Goal: Check status: Check status

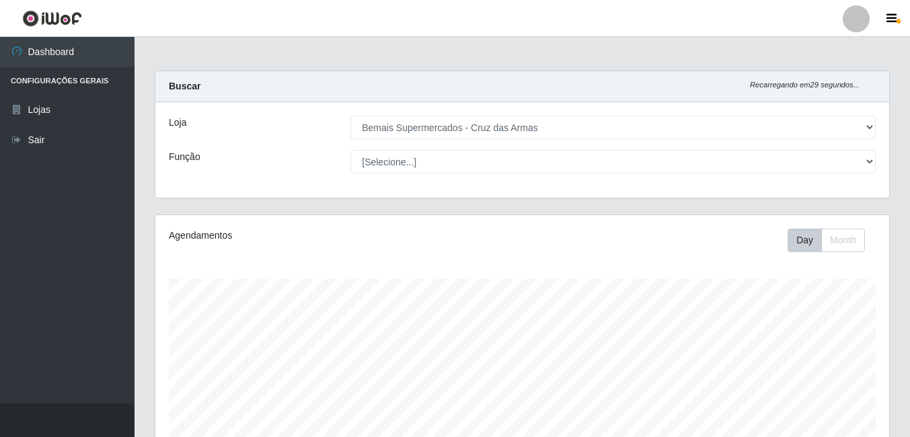
select select "412"
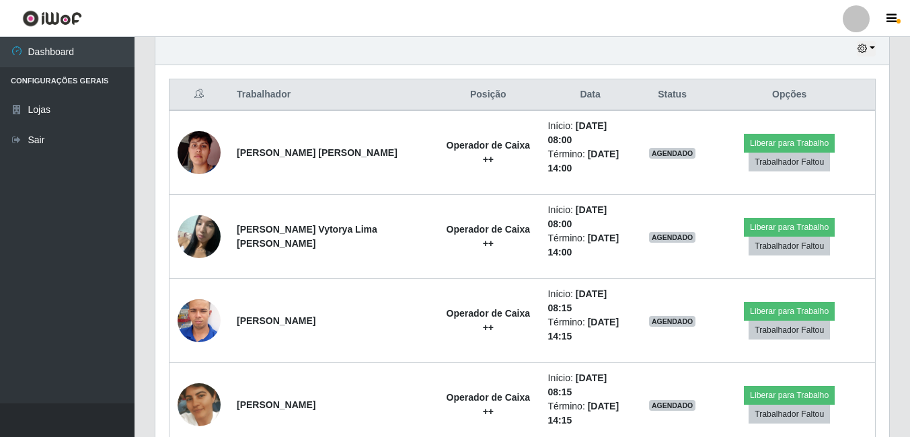
scroll to position [502, 0]
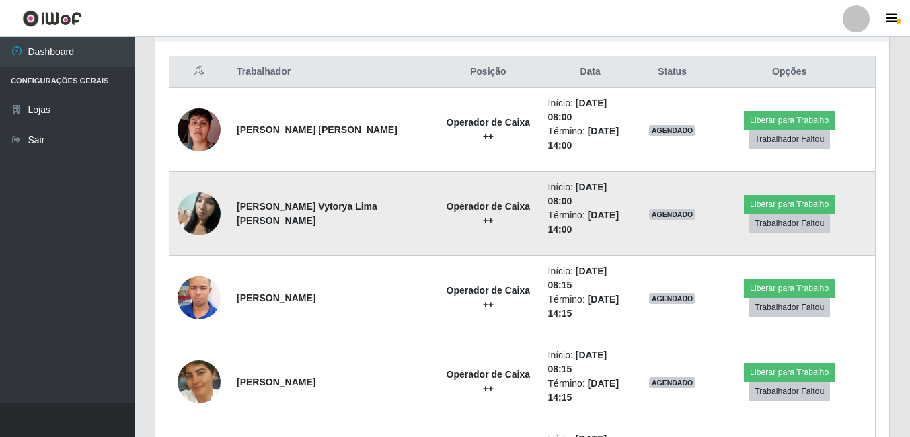
click at [201, 190] on img at bounding box center [199, 213] width 43 height 57
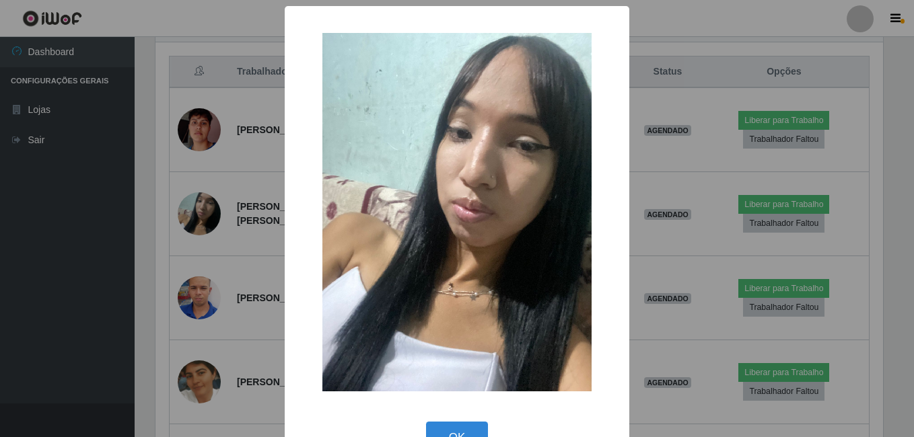
click at [148, 198] on div "× OK Cancel" at bounding box center [457, 218] width 914 height 437
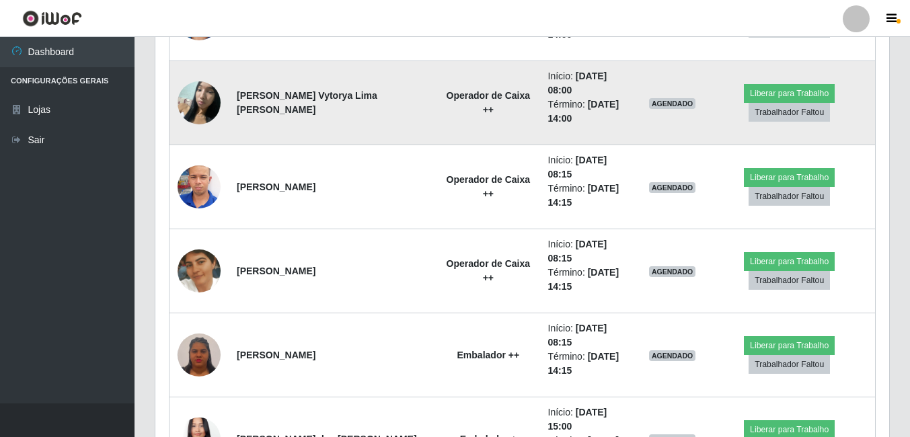
scroll to position [637, 0]
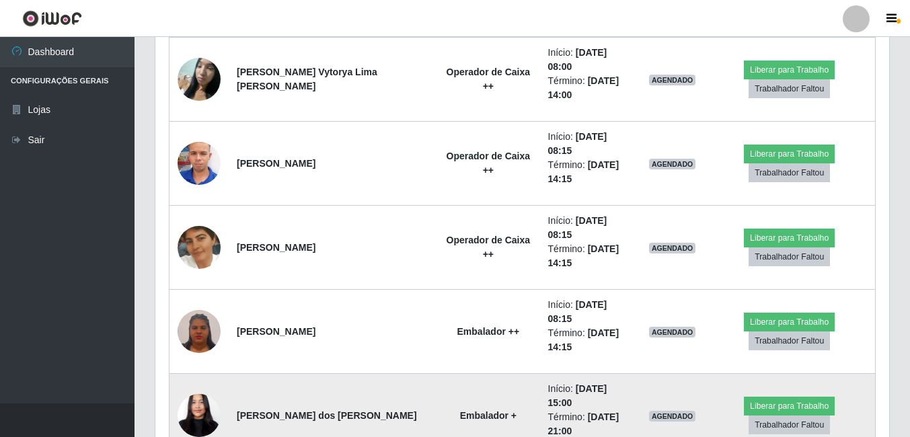
click at [207, 369] on img at bounding box center [199, 416] width 43 height 94
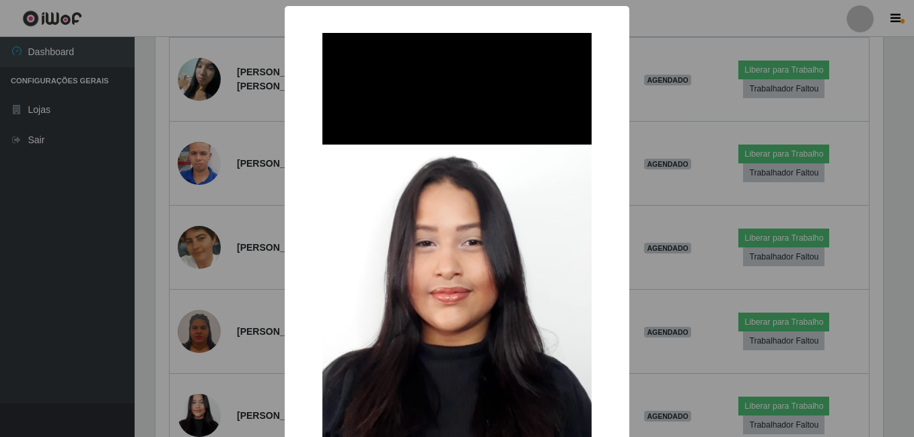
click at [146, 234] on div "× OK Cancel" at bounding box center [457, 218] width 914 height 437
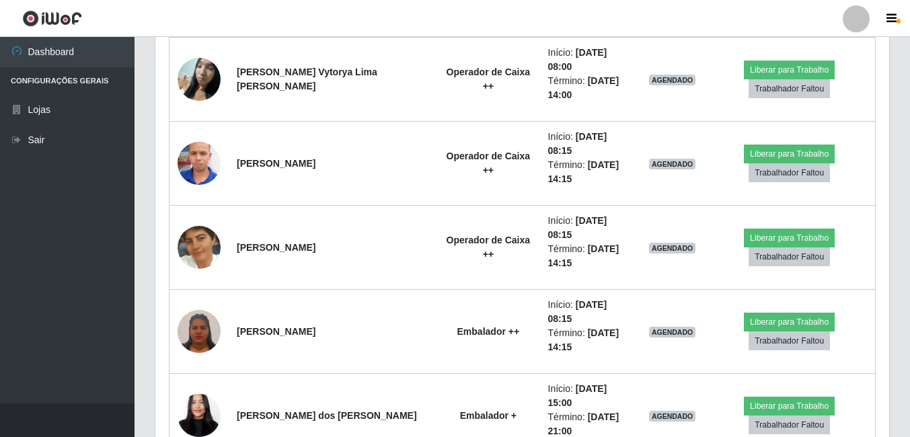
scroll to position [279, 734]
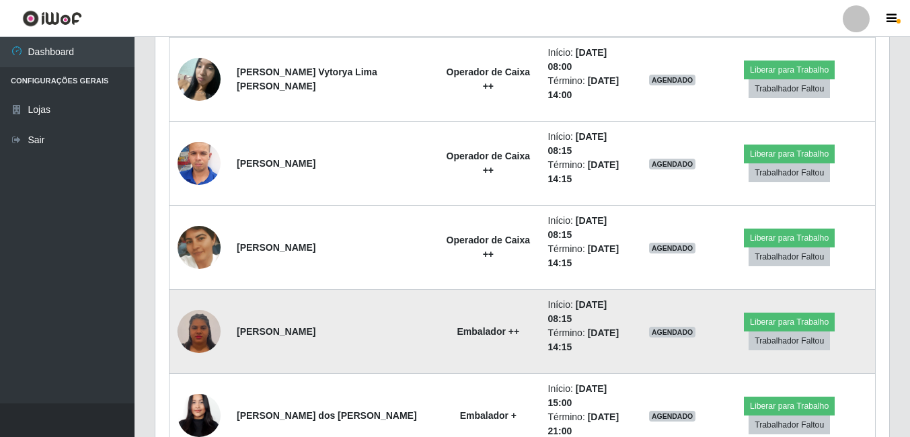
click at [198, 308] on img at bounding box center [199, 331] width 43 height 46
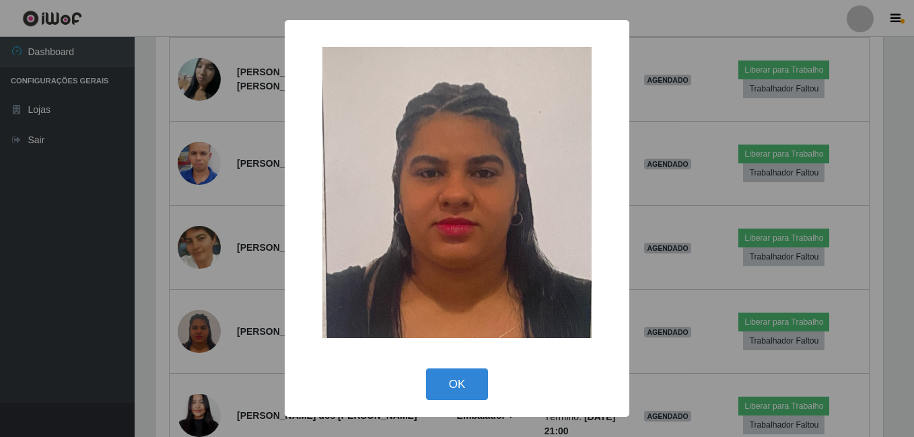
click at [143, 243] on div "× OK Cancel" at bounding box center [457, 218] width 914 height 437
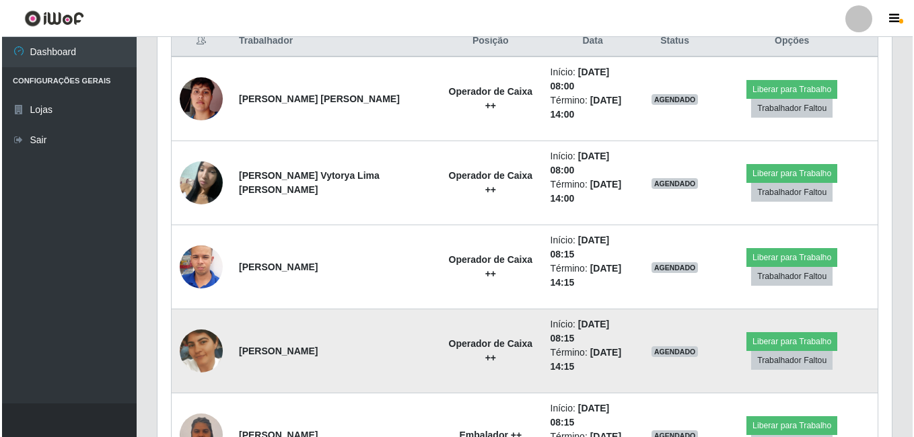
scroll to position [502, 0]
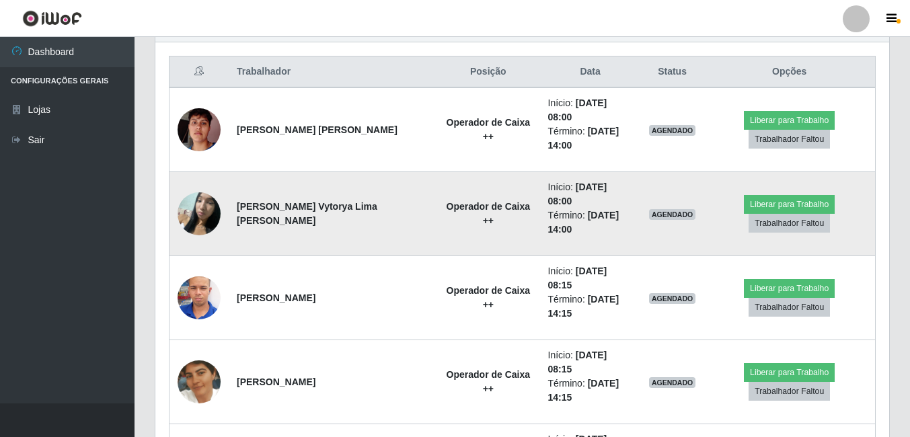
click at [199, 188] on img at bounding box center [199, 213] width 43 height 57
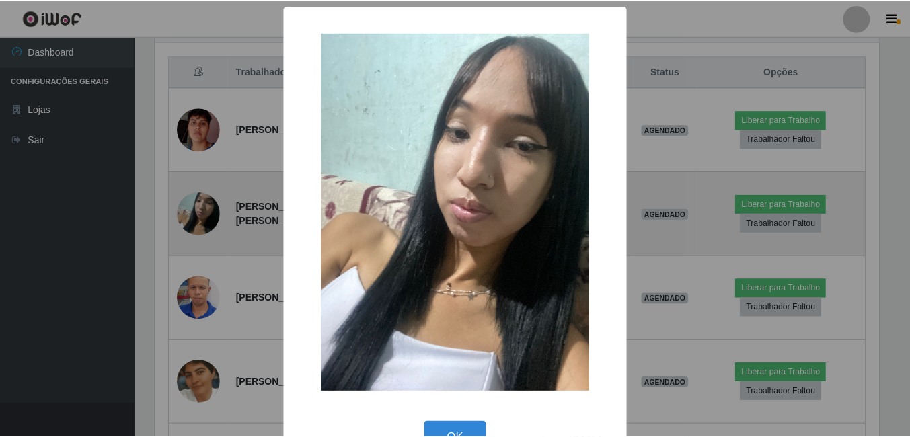
scroll to position [279, 727]
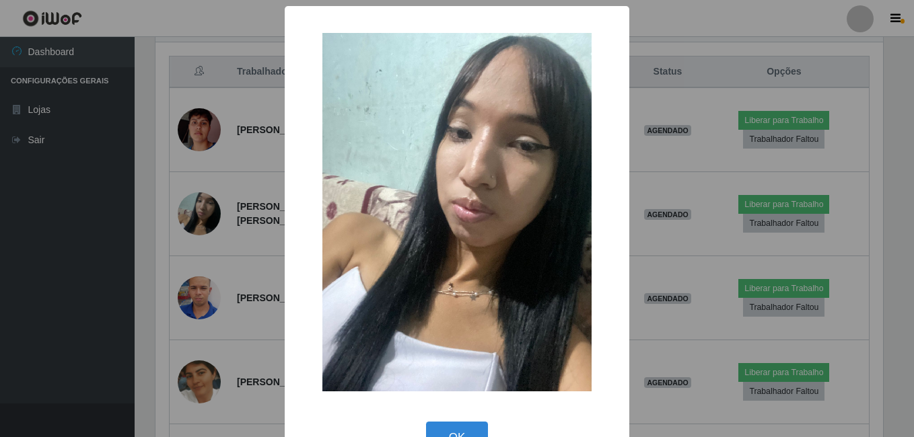
click at [134, 200] on div "× OK Cancel" at bounding box center [457, 218] width 914 height 437
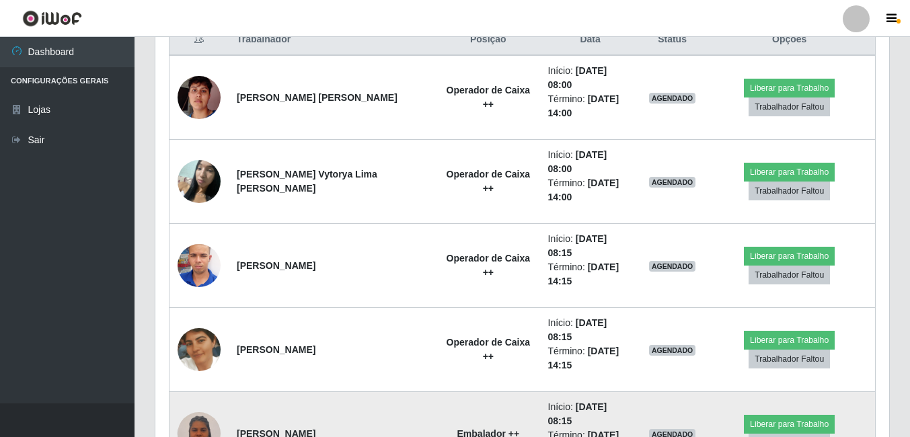
scroll to position [367, 0]
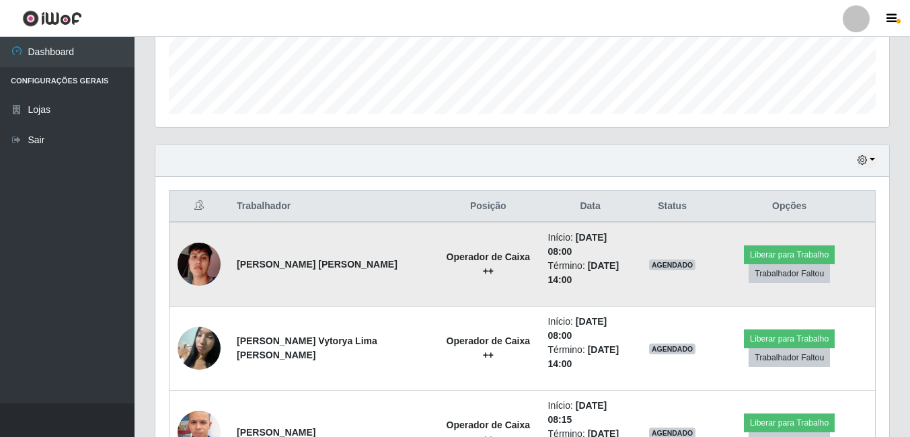
click at [209, 262] on img at bounding box center [199, 264] width 43 height 77
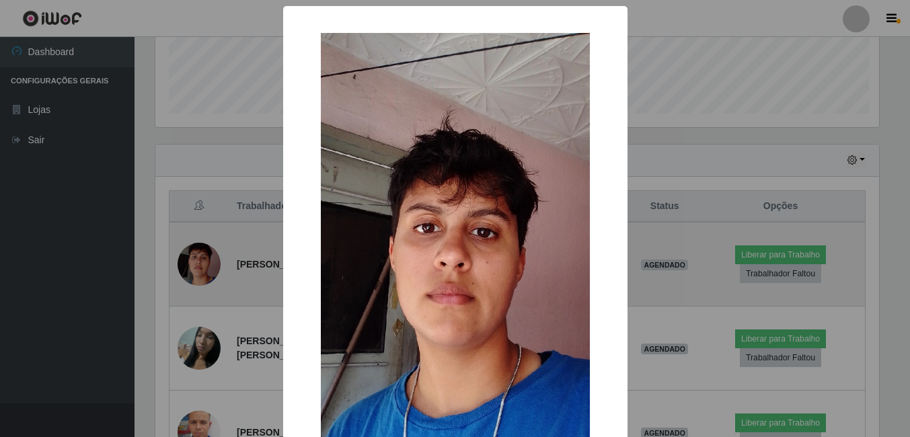
scroll to position [279, 727]
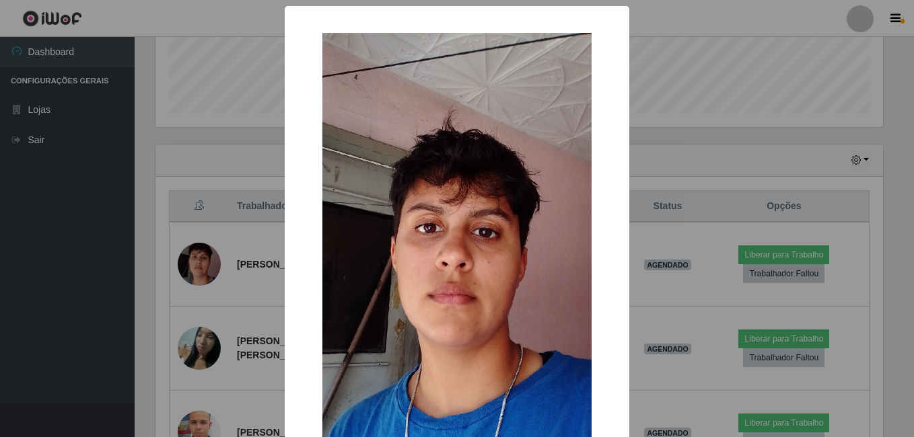
click at [157, 260] on div "× OK Cancel" at bounding box center [457, 218] width 914 height 437
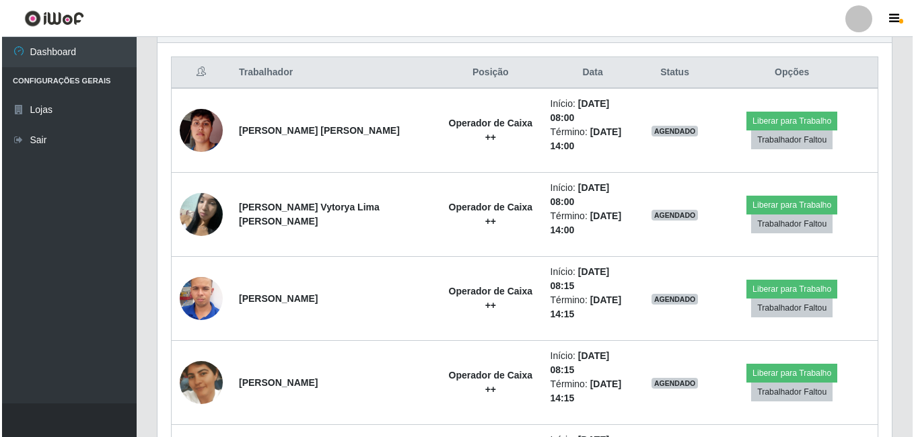
scroll to position [502, 0]
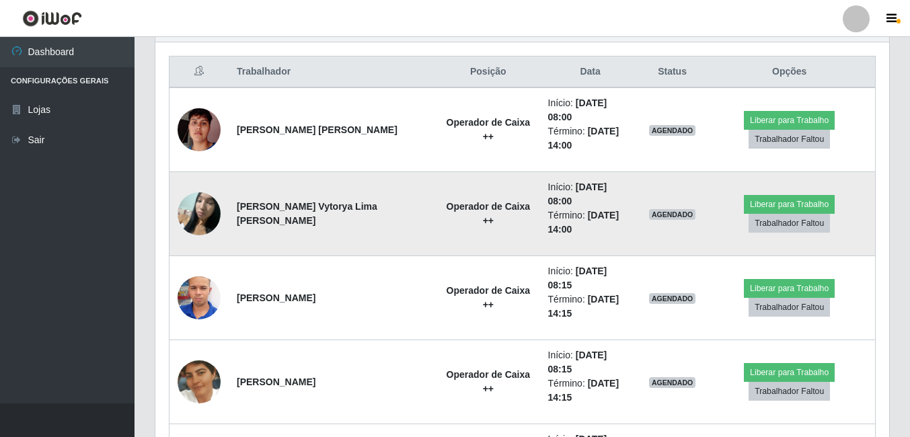
click at [187, 192] on img at bounding box center [199, 213] width 43 height 57
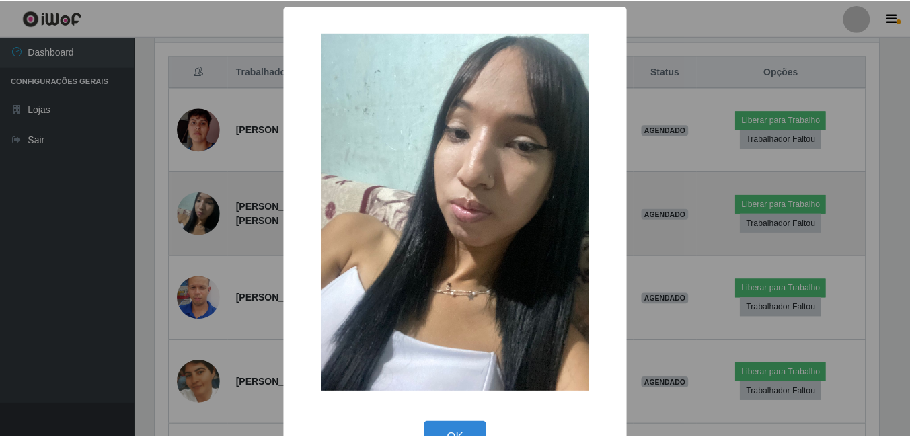
scroll to position [279, 727]
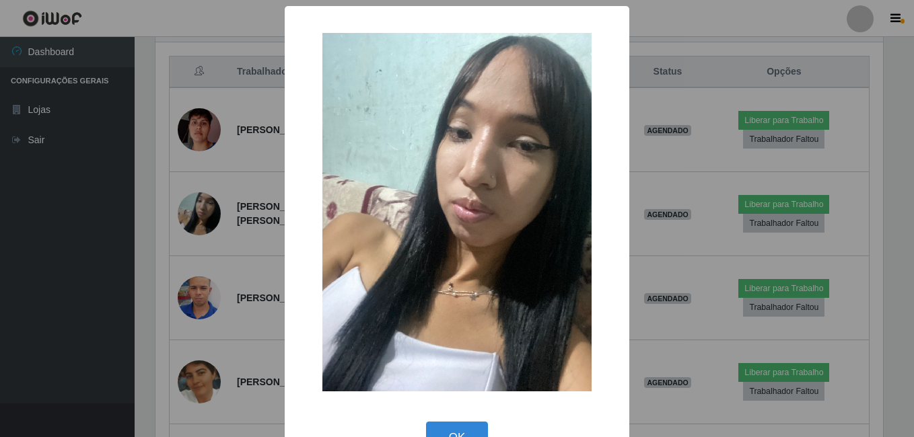
click at [147, 175] on div "× OK Cancel" at bounding box center [457, 218] width 914 height 437
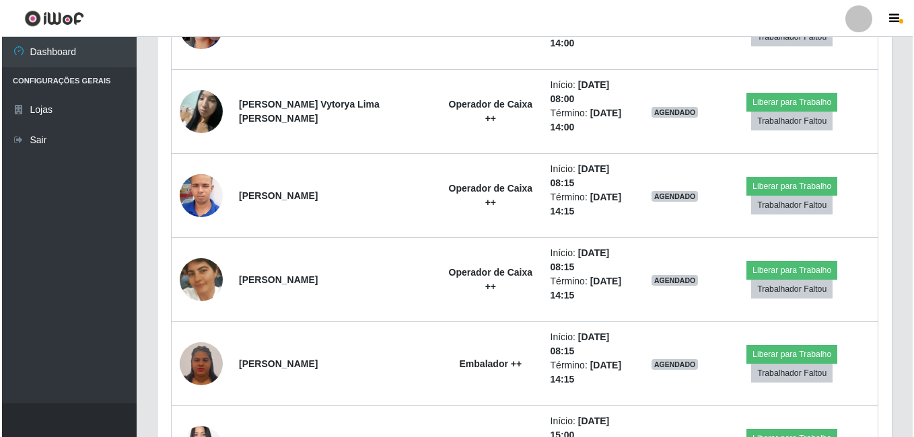
scroll to position [637, 0]
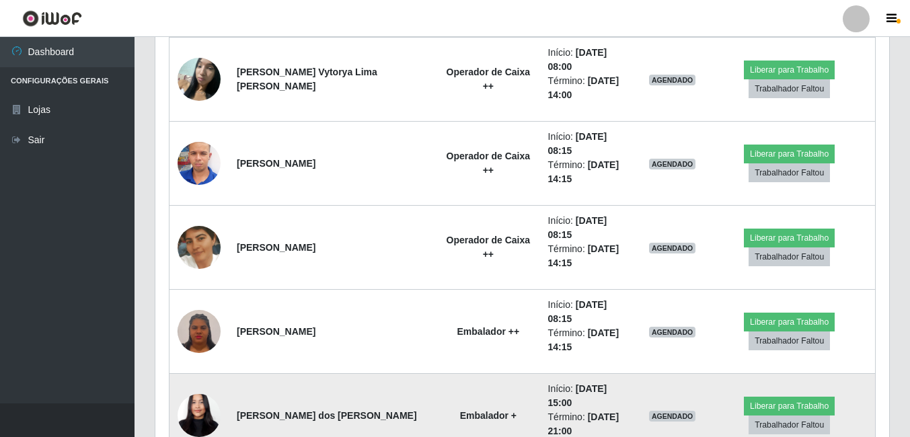
click at [189, 369] on img at bounding box center [199, 416] width 43 height 94
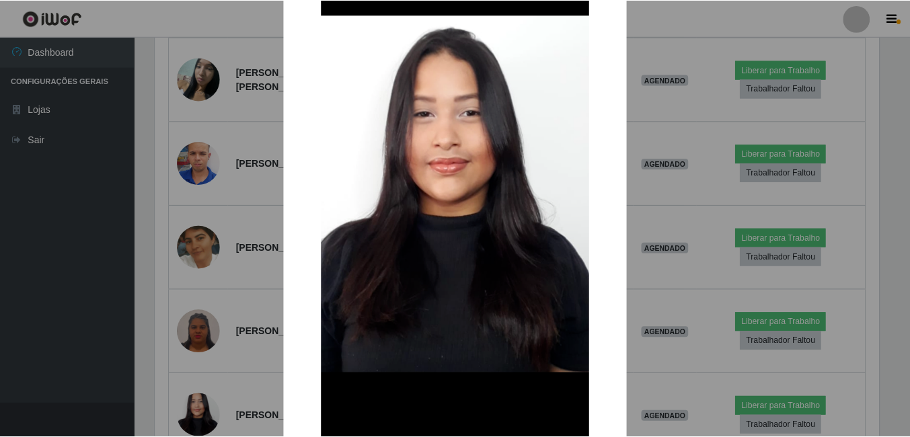
scroll to position [135, 0]
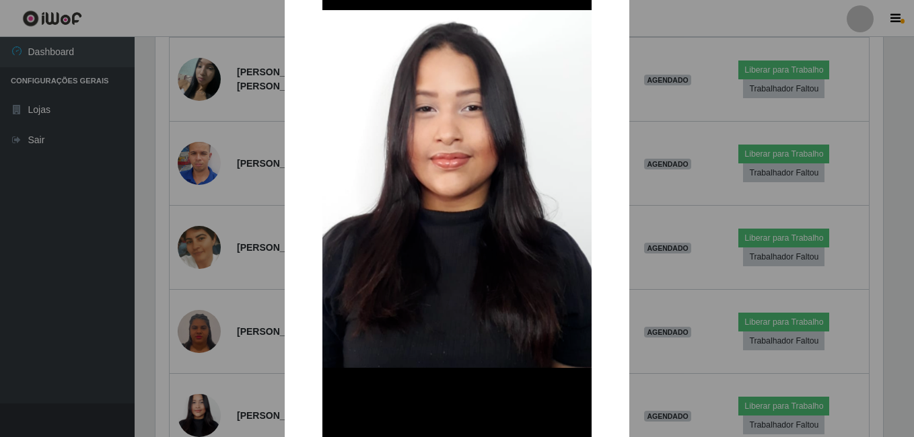
click at [152, 256] on div "× OK Cancel" at bounding box center [457, 218] width 914 height 437
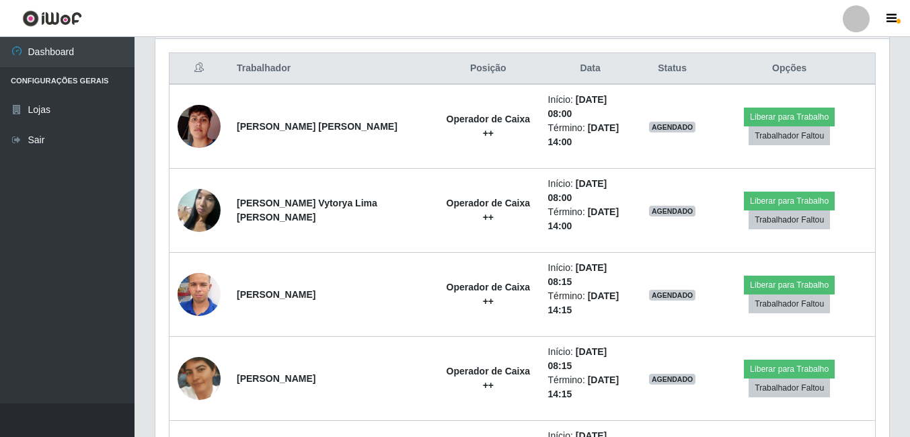
scroll to position [502, 0]
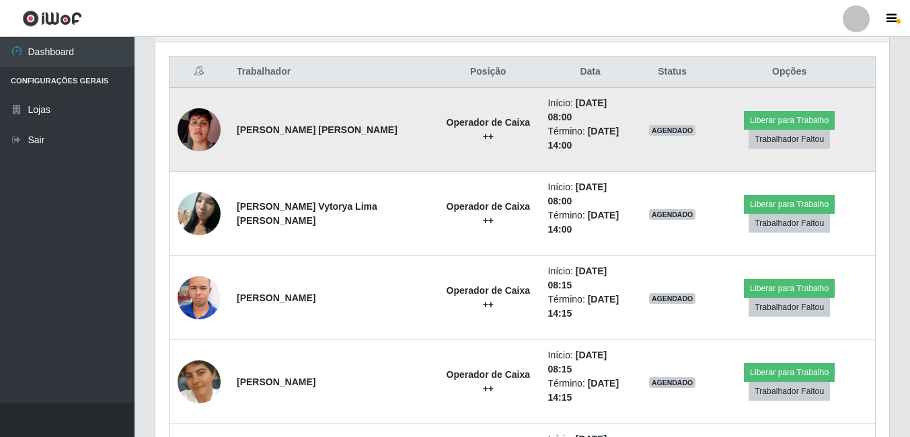
click at [212, 127] on img at bounding box center [199, 130] width 43 height 77
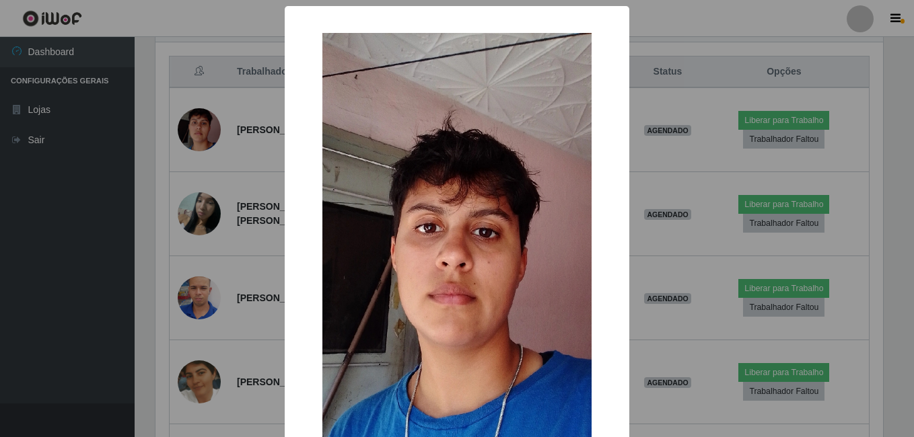
click at [139, 170] on div "× OK Cancel" at bounding box center [457, 218] width 914 height 437
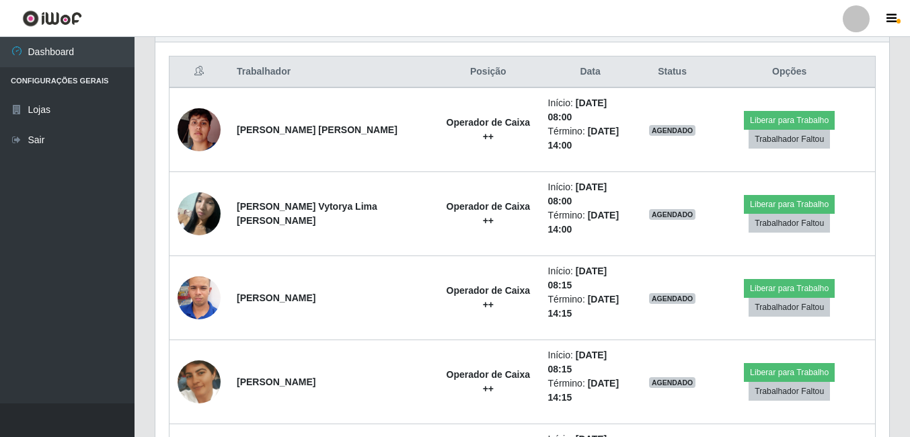
scroll to position [279, 734]
